Goal: Task Accomplishment & Management: Use online tool/utility

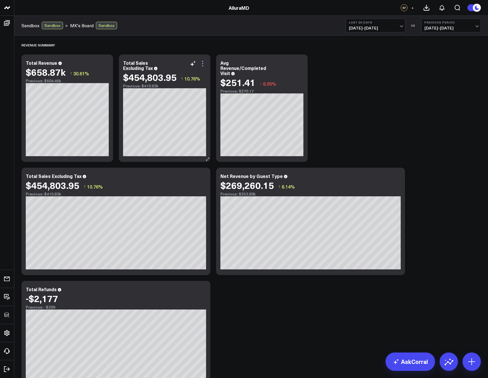
click at [203, 65] on icon at bounding box center [202, 65] width 1 height 1
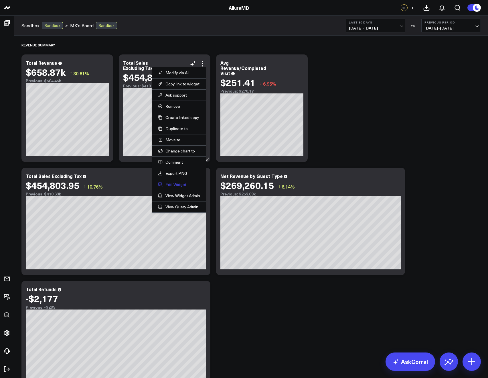
click at [174, 182] on button "Edit Widget" at bounding box center [179, 184] width 42 height 5
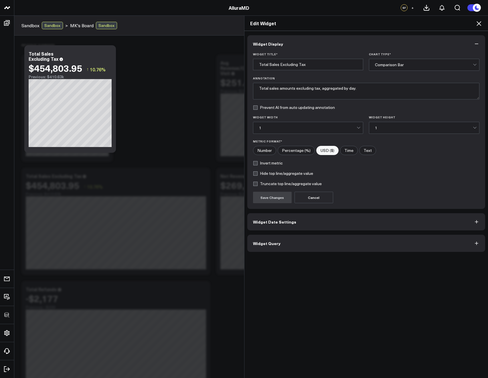
click at [283, 245] on button "Widget Query" at bounding box center [366, 243] width 238 height 17
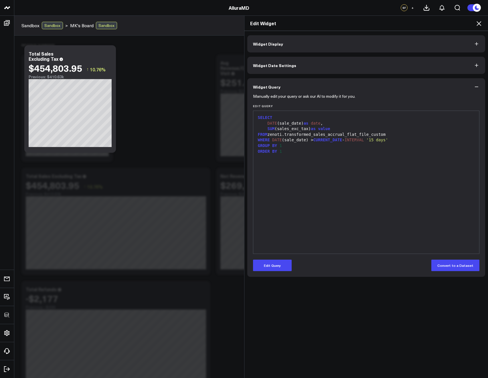
click at [479, 23] on icon at bounding box center [479, 23] width 5 height 5
